Goal: Task Accomplishment & Management: Manage account settings

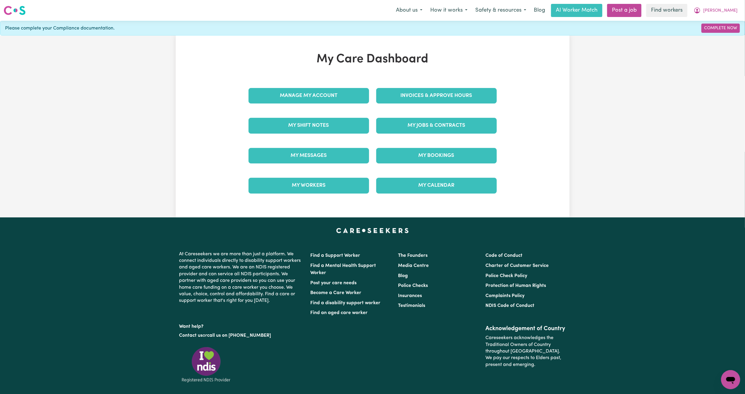
click at [340, 81] on div "Manage My Account" at bounding box center [309, 96] width 128 height 30
click at [337, 96] on link "Manage My Account" at bounding box center [309, 96] width 121 height 16
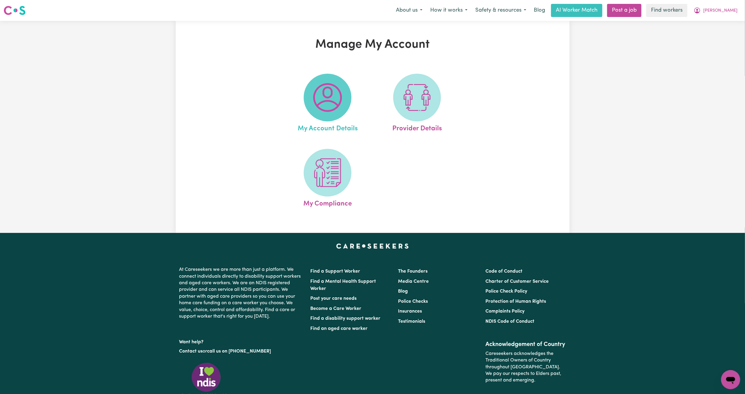
click at [336, 96] on img at bounding box center [327, 97] width 29 height 29
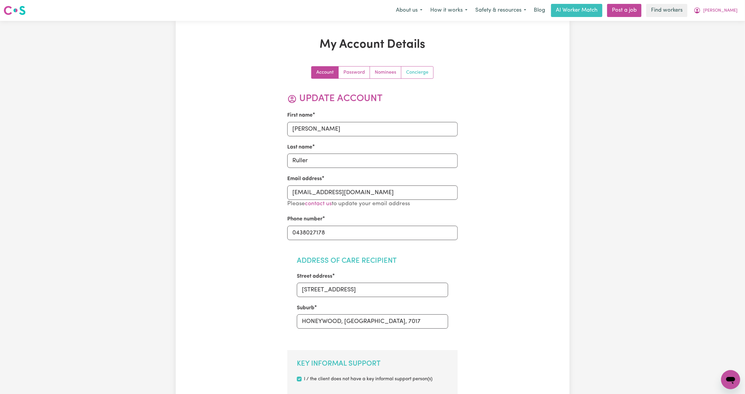
click at [405, 74] on link "Concierge" at bounding box center [417, 73] width 32 height 12
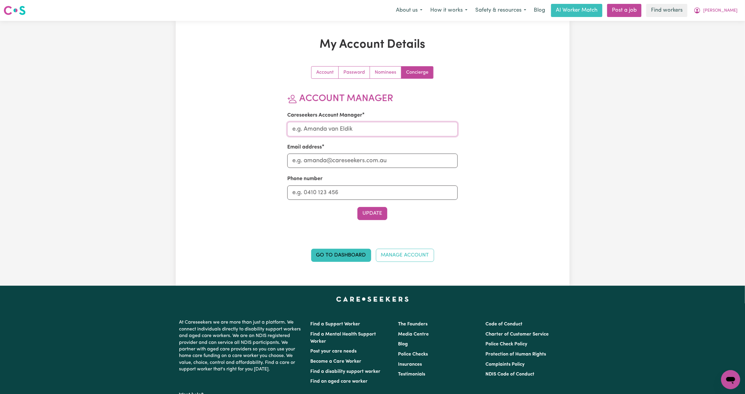
drag, startPoint x: 369, startPoint y: 134, endPoint x: 369, endPoint y: 137, distance: 3.3
click at [369, 134] on input "Careseekers Account Manager" at bounding box center [372, 129] width 170 height 14
type input "Mikayla"
drag, startPoint x: 365, startPoint y: 158, endPoint x: 365, endPoint y: 163, distance: 5.4
click at [365, 158] on input "Email address" at bounding box center [372, 161] width 170 height 14
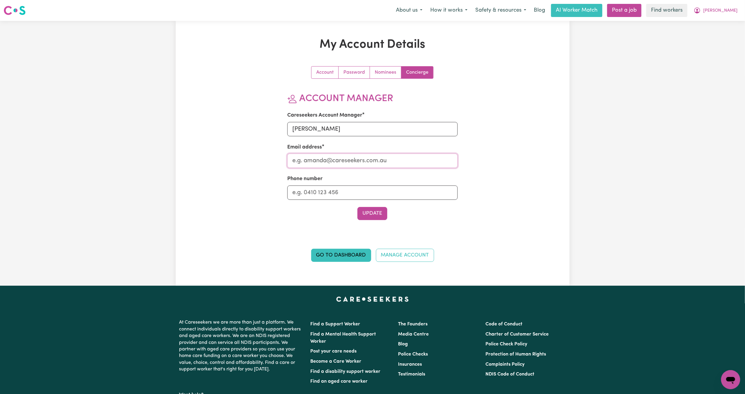
type input "mikayla@careseekers.com.au"
click at [368, 205] on section "Account Manager Careseekers Account Manager Mikayla Email address mikayla@cares…" at bounding box center [372, 156] width 170 height 127
drag, startPoint x: 368, startPoint y: 210, endPoint x: 365, endPoint y: 226, distance: 16.9
click at [368, 210] on button "Update" at bounding box center [372, 213] width 30 height 13
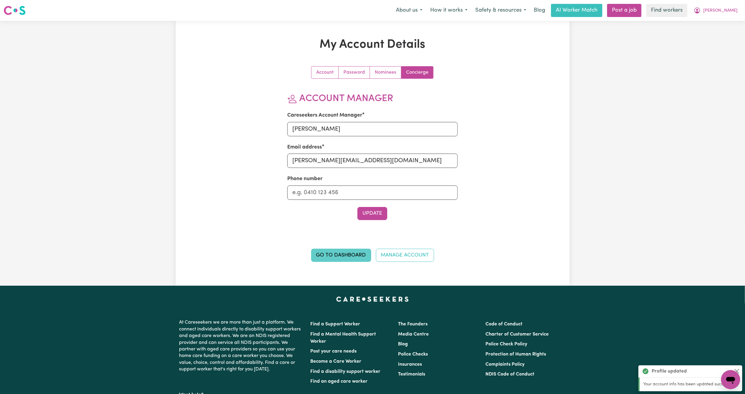
click at [346, 255] on link "Go to Dashboard" at bounding box center [341, 255] width 60 height 13
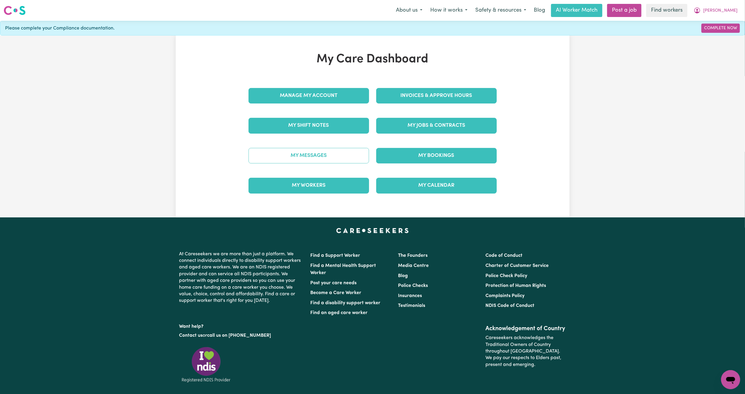
click at [323, 157] on link "My Messages" at bounding box center [309, 156] width 121 height 16
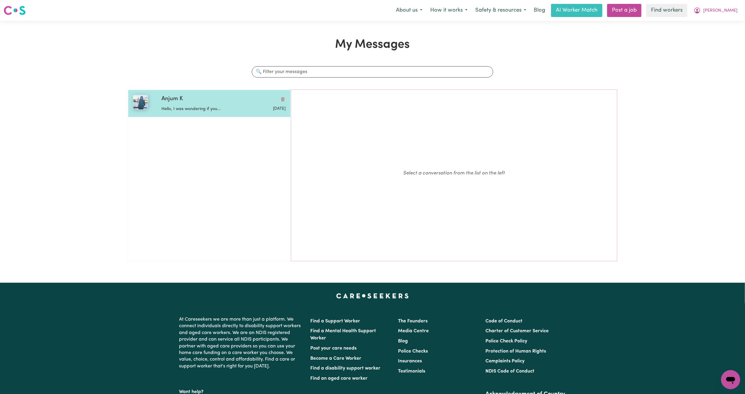
click at [159, 116] on div "Anjum K Hello, I was wondering if you... Aug 5 2025" at bounding box center [209, 103] width 163 height 27
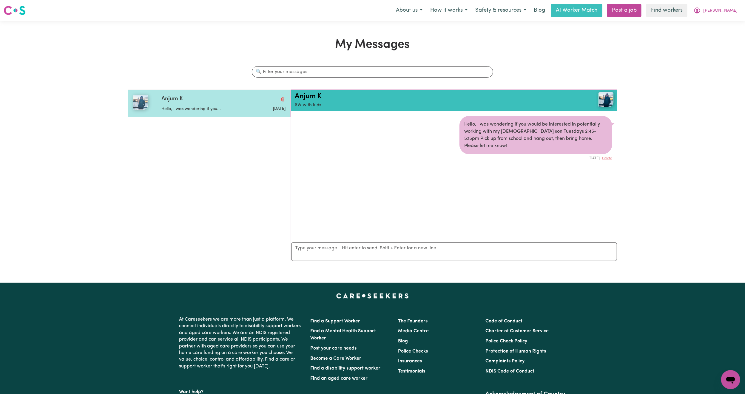
scroll to position [4, 0]
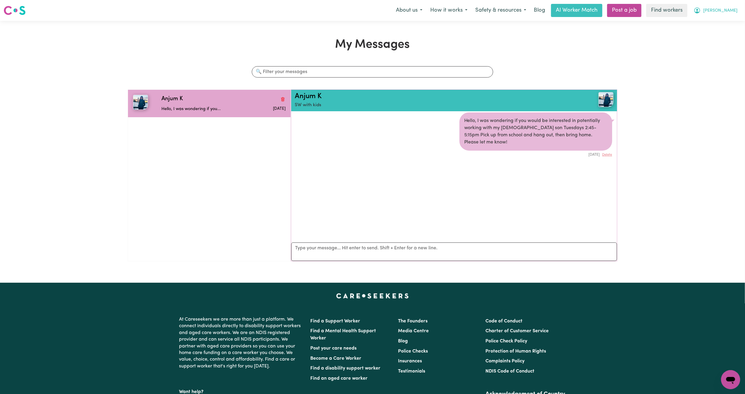
click at [730, 8] on span "[PERSON_NAME]" at bounding box center [720, 10] width 34 height 7
click at [720, 23] on link "My Dashboard" at bounding box center [717, 23] width 47 height 11
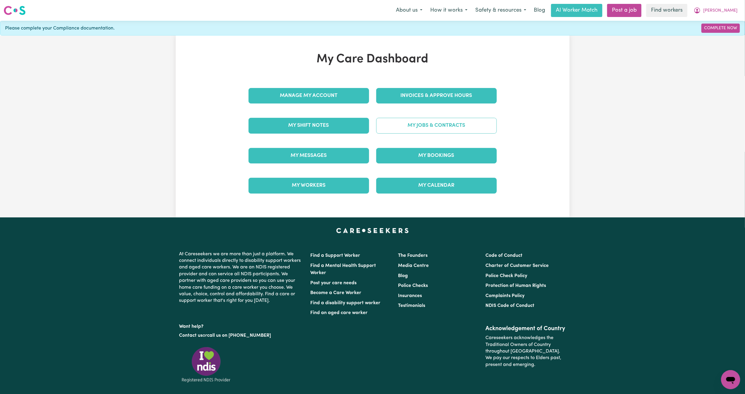
click at [468, 131] on link "My Jobs & Contracts" at bounding box center [436, 126] width 121 height 16
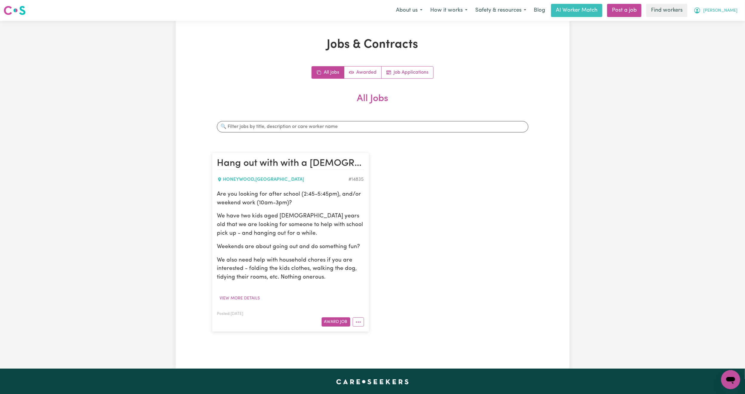
click at [730, 16] on button "[PERSON_NAME]" at bounding box center [716, 10] width 52 height 13
click at [720, 35] on link "Logout" at bounding box center [717, 34] width 47 height 11
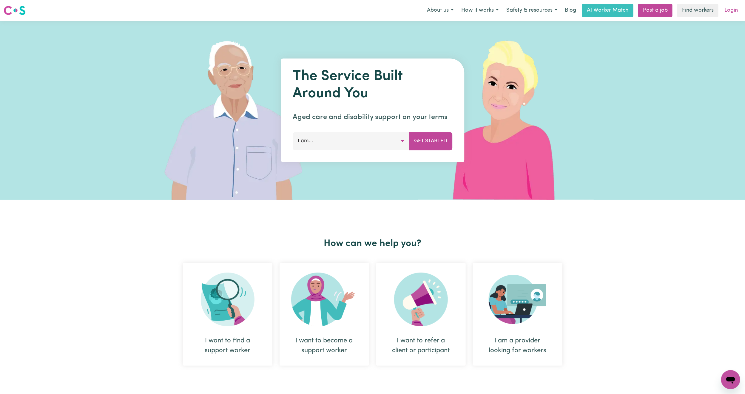
click at [732, 7] on link "Login" at bounding box center [731, 10] width 21 height 13
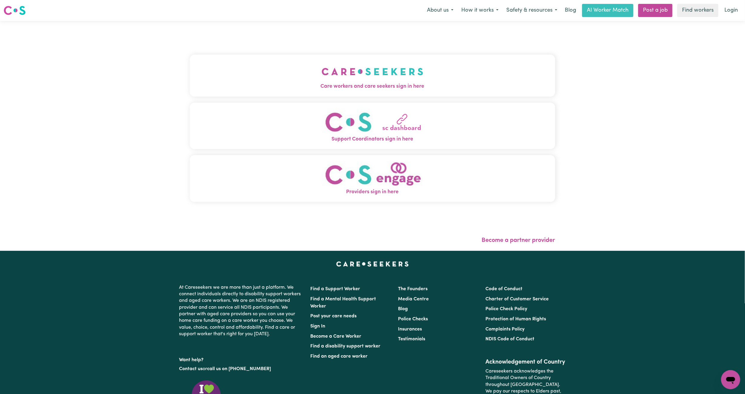
click at [485, 81] on button "Care workers and care seekers sign in here" at bounding box center [372, 76] width 365 height 42
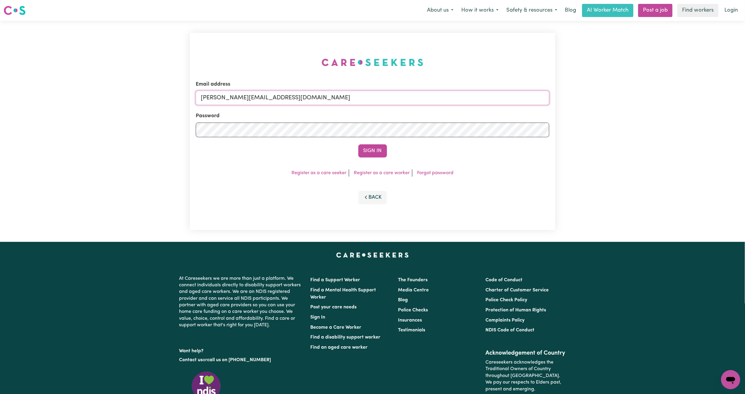
click at [276, 97] on input "mikayla+engage@careseekers.com.au" at bounding box center [373, 98] width 354 height 14
drag, startPoint x: 232, startPoint y: 99, endPoint x: 418, endPoint y: 112, distance: 186.6
click at [418, 112] on form "Email address superuser~mikayla@careseekers.com.au Password Sign In" at bounding box center [373, 119] width 354 height 77
type input "superuser~sarahmoten@outlook.com"
click at [380, 147] on button "Sign In" at bounding box center [372, 150] width 29 height 13
